Goal: Task Accomplishment & Management: Manage account settings

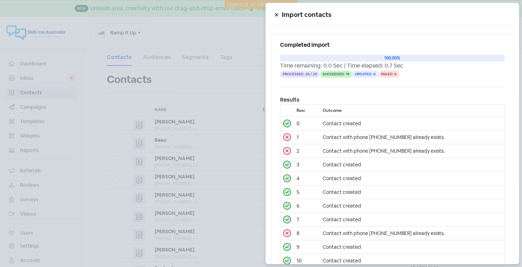
click at [276, 14] on icon at bounding box center [276, 15] width 4 height 4
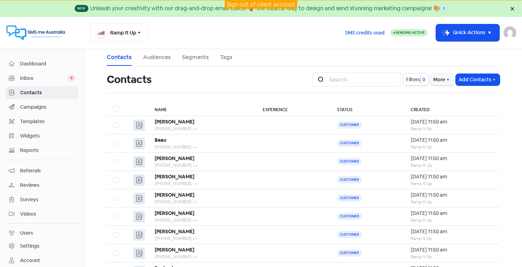
click at [251, 2] on link "Sign out of client account" at bounding box center [261, 4] width 68 height 7
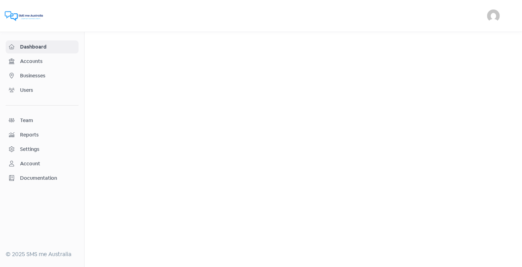
click at [43, 74] on span "Businesses" at bounding box center [47, 75] width 55 height 7
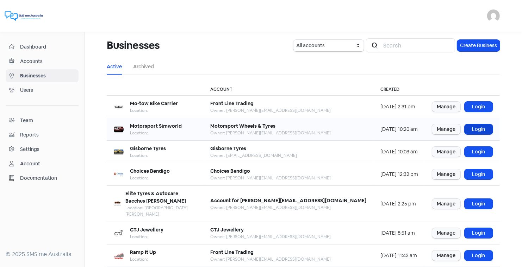
click at [483, 127] on link "Login" at bounding box center [478, 129] width 28 height 10
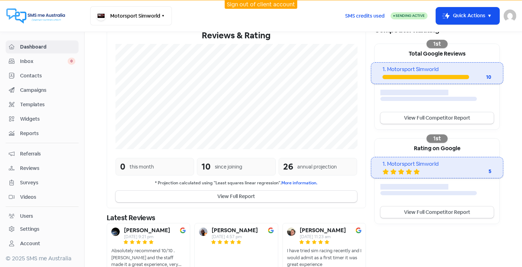
scroll to position [138, 0]
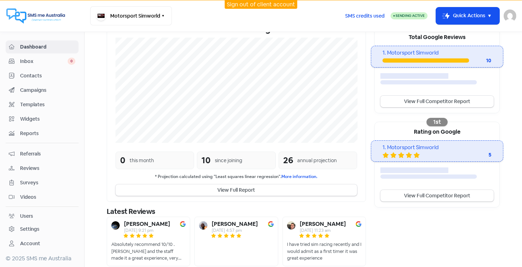
click at [36, 226] on div "Settings" at bounding box center [29, 229] width 19 height 7
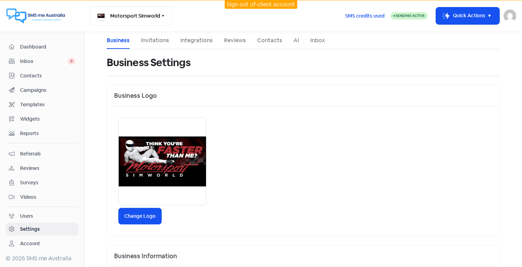
click at [155, 40] on link "Invitations" at bounding box center [155, 40] width 28 height 8
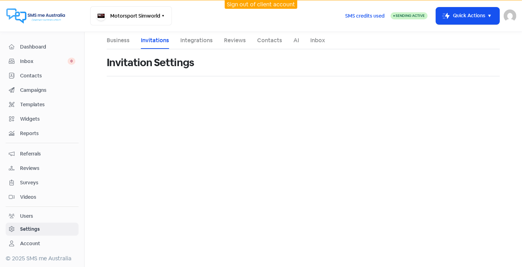
select select "Australia/Melbourne"
select select "09:00:00"
select select "17:30:00"
select select "09:00:00"
select select "17:30:00"
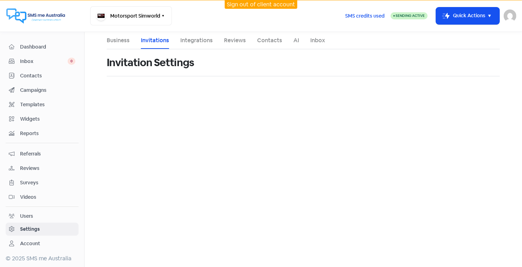
select select "09:00:00"
select select "17:30:00"
select select "09:00:00"
select select "17:30:00"
select select "09:00:00"
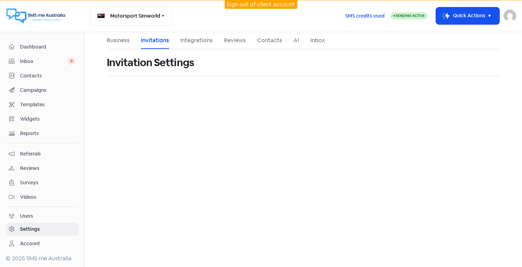
select select "17:30:00"
select select "AU"
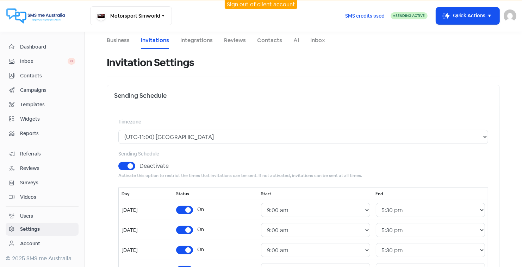
click at [197, 39] on link "Integrations" at bounding box center [196, 40] width 32 height 8
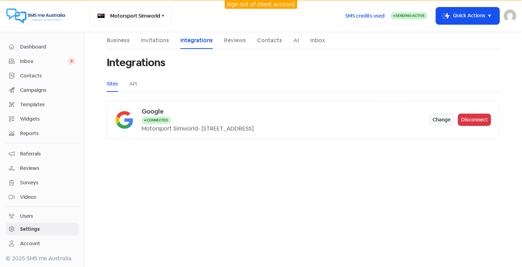
click at [231, 39] on link "Reviews" at bounding box center [235, 40] width 22 height 8
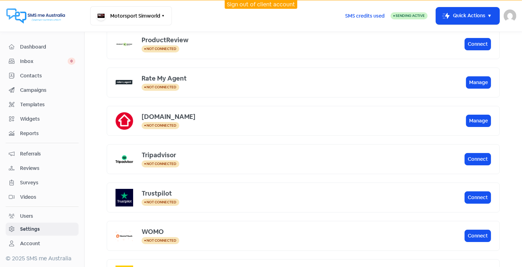
scroll to position [283, 0]
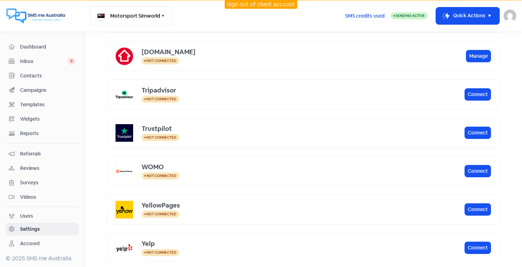
click at [32, 165] on span "Reviews" at bounding box center [47, 168] width 55 height 7
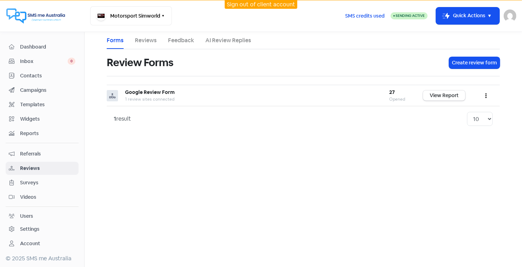
click at [143, 40] on link "Reviews" at bounding box center [146, 40] width 22 height 8
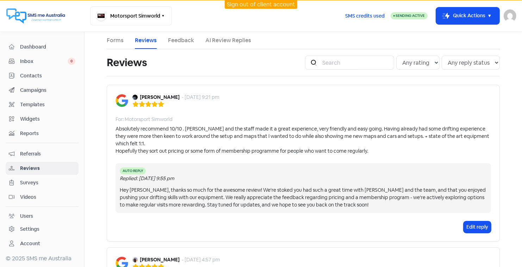
click at [34, 89] on span "Campaigns" at bounding box center [47, 90] width 55 height 7
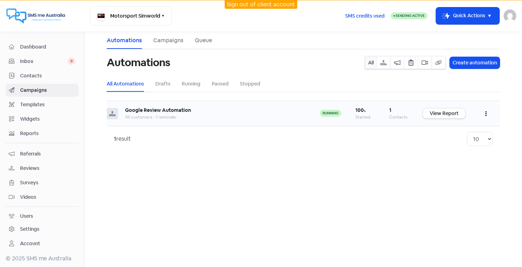
click at [485, 112] on icon "button" at bounding box center [485, 114] width 1 height 6
click at [444, 130] on button "Edit" at bounding box center [464, 131] width 56 height 14
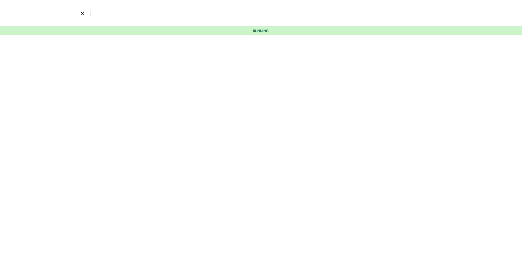
select select "3685"
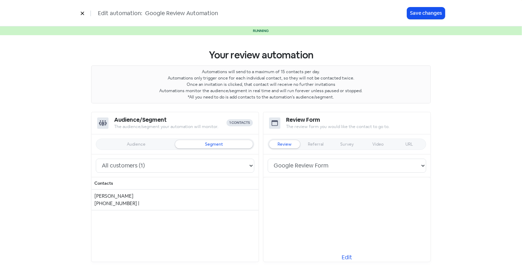
click at [82, 13] on icon at bounding box center [82, 13] width 3 height 3
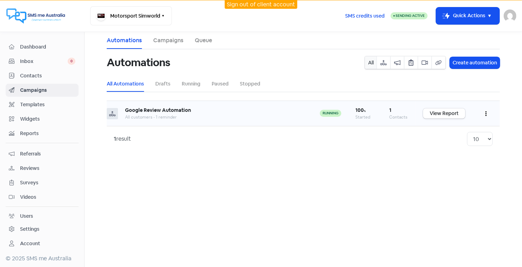
click at [487, 115] on button "button" at bounding box center [485, 113] width 13 height 17
click at [447, 130] on button "Edit" at bounding box center [464, 131] width 56 height 14
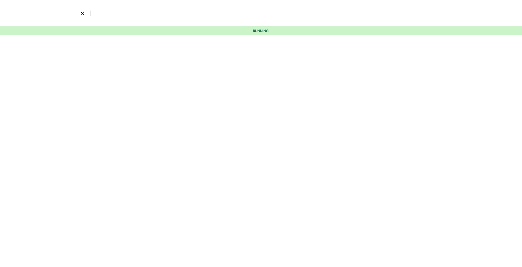
select select "3685"
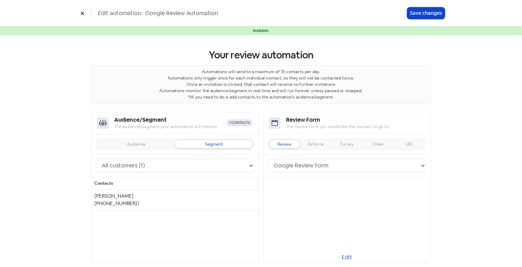
click at [427, 10] on button "Save changes" at bounding box center [426, 13] width 38 height 12
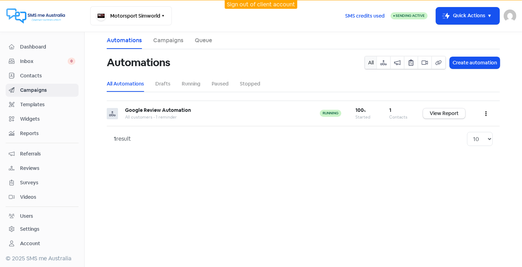
click at [173, 39] on link "Campaigns" at bounding box center [168, 40] width 30 height 8
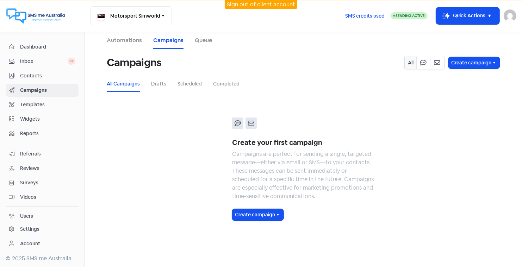
click at [202, 40] on link "Queue" at bounding box center [203, 40] width 17 height 8
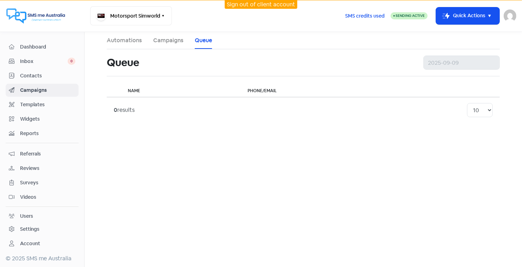
click at [28, 72] on span "Contacts" at bounding box center [47, 75] width 55 height 7
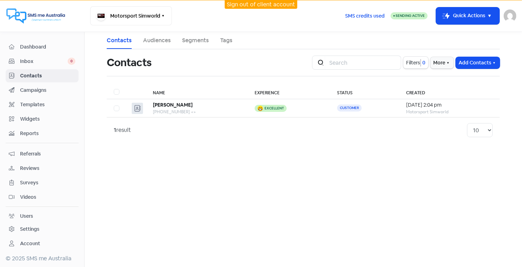
click at [31, 165] on span "Reviews" at bounding box center [47, 168] width 55 height 7
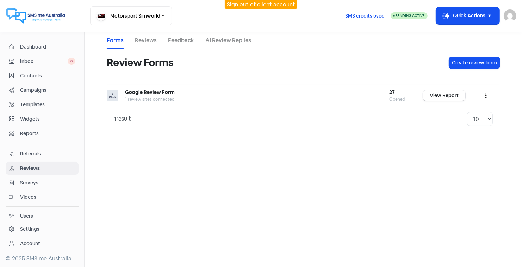
click at [144, 41] on link "Reviews" at bounding box center [146, 40] width 22 height 8
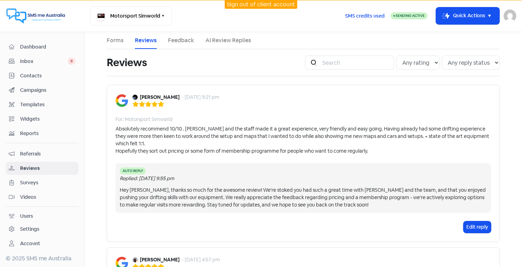
click at [144, 41] on link "Reviews" at bounding box center [146, 40] width 22 height 8
click at [113, 40] on link "Forms" at bounding box center [115, 40] width 17 height 8
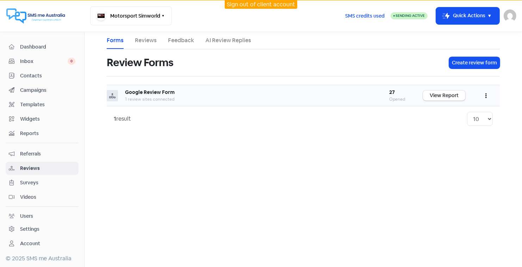
click at [486, 95] on icon "button" at bounding box center [485, 96] width 1 height 5
click at [446, 123] on link "Edit" at bounding box center [462, 127] width 59 height 14
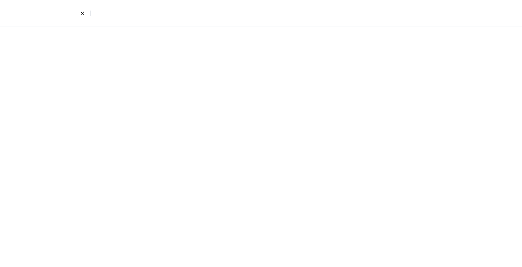
select select "2"
select select "5"
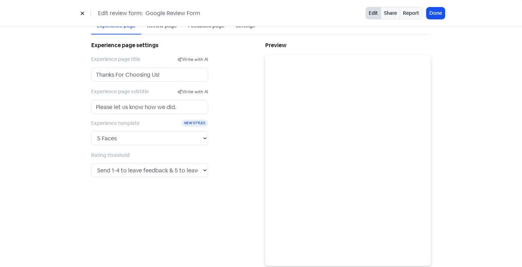
scroll to position [48, 0]
click at [204, 166] on select "Send any rating to leave a review. Send 1 to leave feedback & 2-5 to leave a re…" at bounding box center [149, 169] width 117 height 14
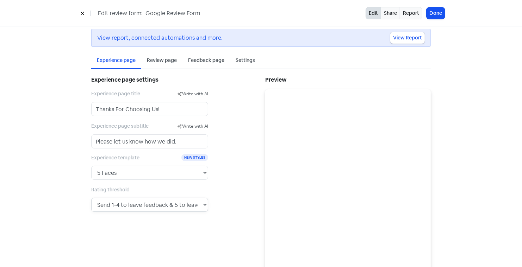
scroll to position [11, 0]
click at [248, 179] on div "Experience page settings Experience page title Write with AI Thanks For Choosin…" at bounding box center [174, 189] width 174 height 226
click at [205, 207] on select "Send any rating to leave a review. Send 1 to leave feedback & 2-5 to leave a re…" at bounding box center [149, 206] width 117 height 14
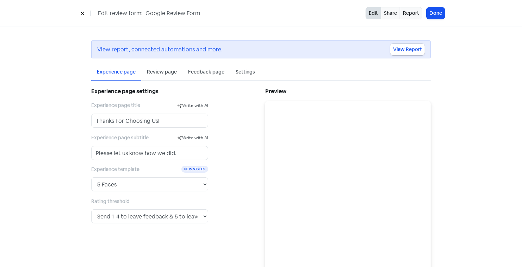
click at [200, 70] on div "Feedback page" at bounding box center [206, 71] width 36 height 7
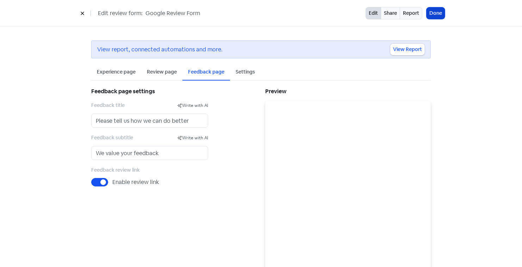
click at [438, 14] on button "Done" at bounding box center [435, 13] width 18 height 12
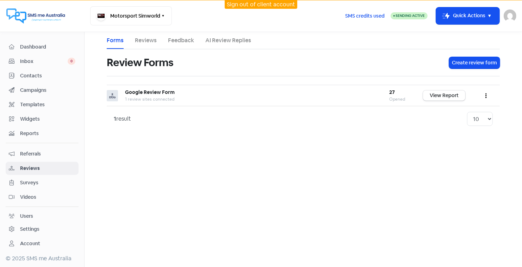
click at [150, 39] on link "Reviews" at bounding box center [146, 40] width 22 height 8
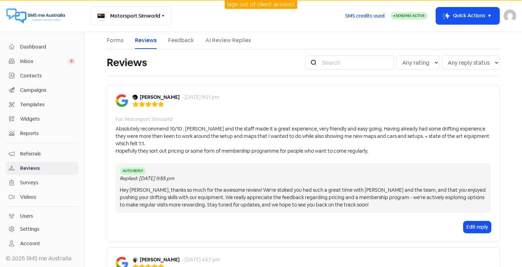
click at [33, 44] on span "Dashboard" at bounding box center [47, 46] width 55 height 7
